Goal: Understand process/instructions: Learn how to perform a task or action

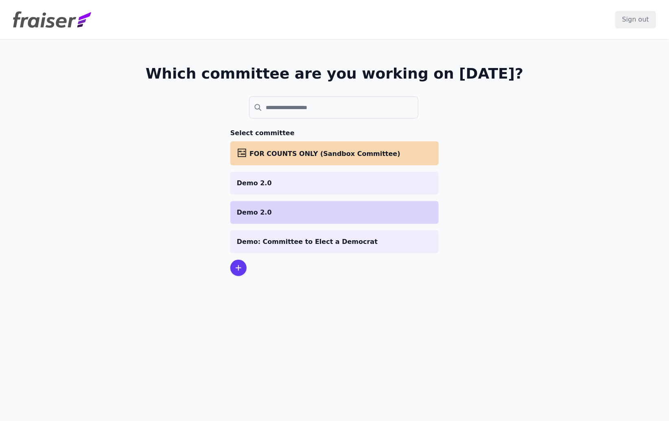
click at [296, 208] on p "Demo 2.0" at bounding box center [334, 213] width 195 height 10
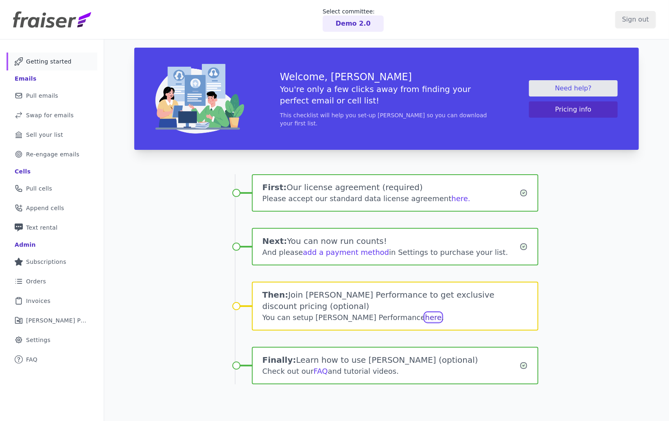
click at [425, 317] on link "here" at bounding box center [433, 317] width 17 height 9
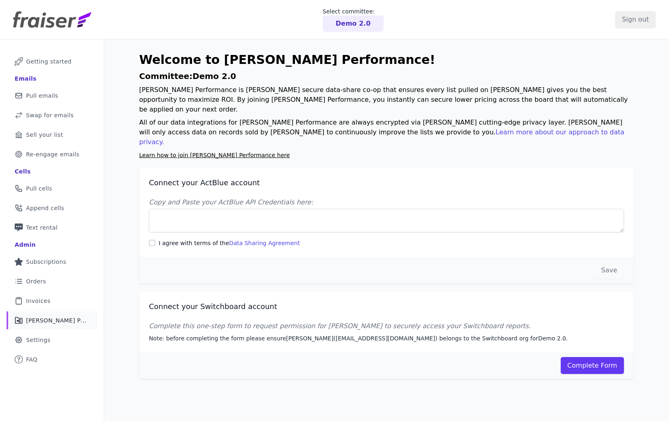
click at [251, 240] on link "Data Sharing Agreement" at bounding box center [264, 243] width 71 height 7
